Goal: Task Accomplishment & Management: Manage account settings

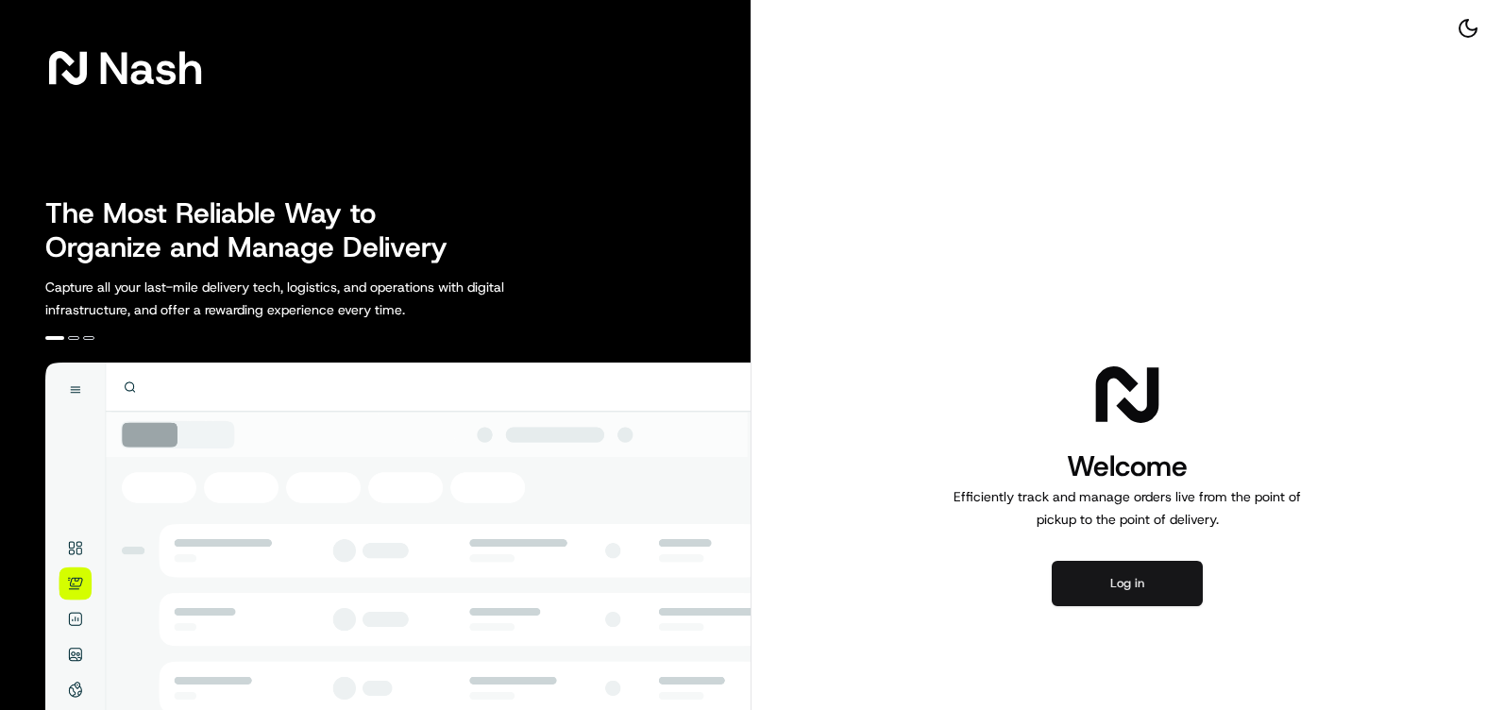
click at [1106, 593] on button "Log in" at bounding box center [1126, 583] width 151 height 45
click at [1117, 580] on button "Log in" at bounding box center [1126, 583] width 151 height 45
